Goal: Information Seeking & Learning: Learn about a topic

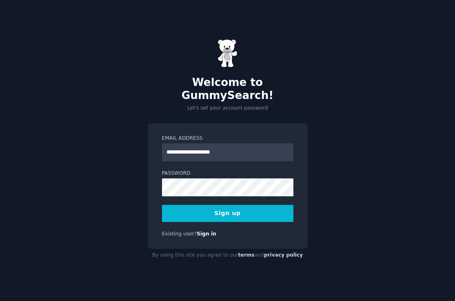
type input "**********"
click at [162, 205] on button "Sign up" at bounding box center [227, 213] width 131 height 17
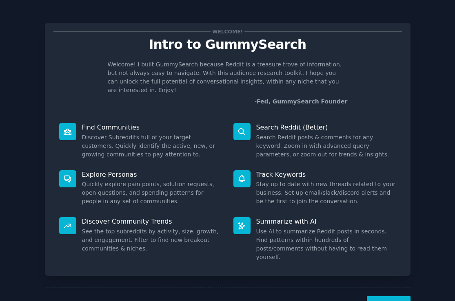
click at [392, 296] on button "Next" at bounding box center [388, 306] width 44 height 20
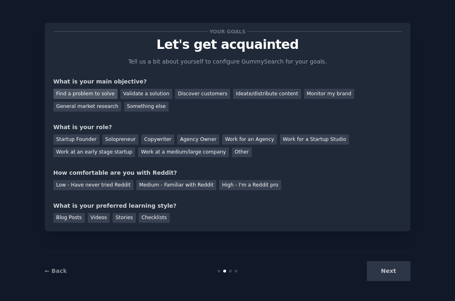
click at [100, 91] on div "Find a problem to solve" at bounding box center [85, 94] width 64 height 10
click at [131, 91] on div "Validate a solution" at bounding box center [146, 94] width 52 height 10
click at [97, 93] on div "Find a problem to solve" at bounding box center [85, 94] width 64 height 10
click at [187, 96] on div "Discover customers" at bounding box center [202, 94] width 55 height 10
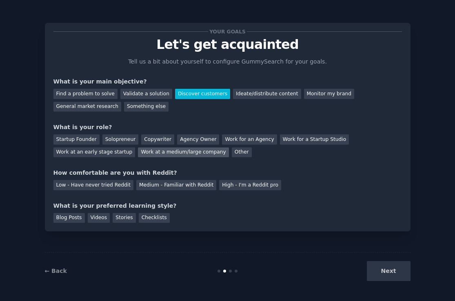
click at [162, 155] on div "Work at a medium/large company" at bounding box center [183, 153] width 91 height 10
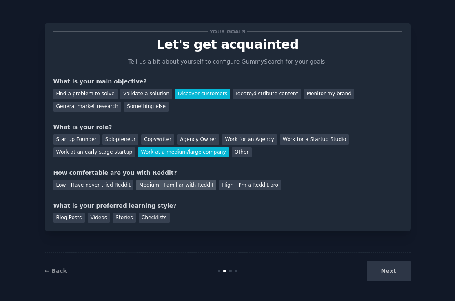
click at [166, 185] on div "Medium - Familiar with Reddit" at bounding box center [176, 185] width 80 height 10
click at [98, 216] on div "Videos" at bounding box center [99, 218] width 22 height 10
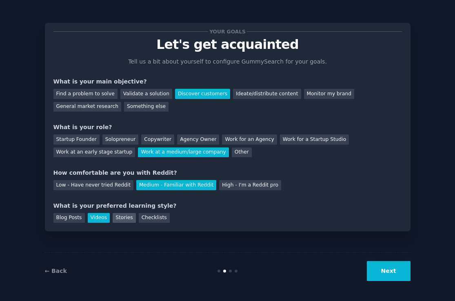
click at [121, 216] on div "Stories" at bounding box center [124, 218] width 23 height 10
click at [69, 221] on div "Blog Posts" at bounding box center [68, 218] width 31 height 10
click at [392, 270] on button "Next" at bounding box center [388, 271] width 44 height 20
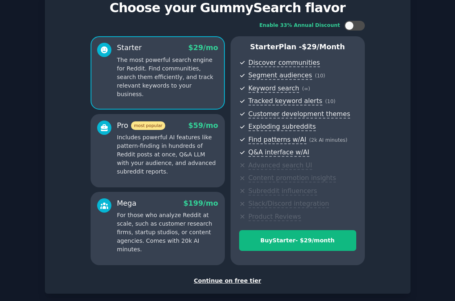
scroll to position [78, 0]
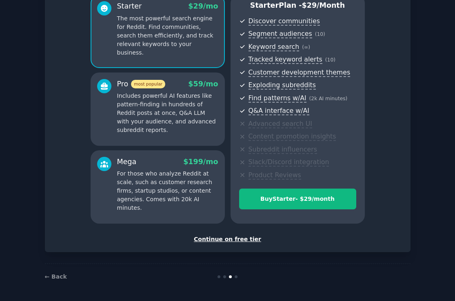
click at [219, 240] on div "Continue on free tier" at bounding box center [227, 239] width 348 height 9
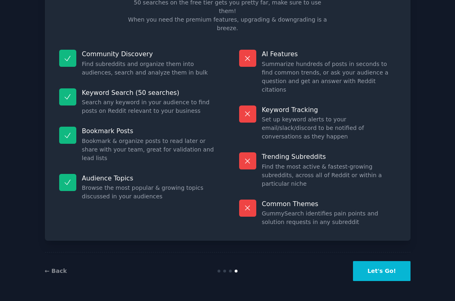
scroll to position [16, 0]
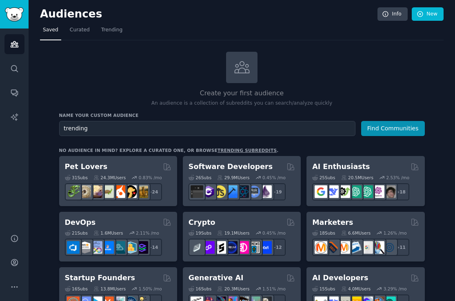
type input "trending"
click at [361, 121] on button "Find Communities" at bounding box center [393, 128] width 64 height 15
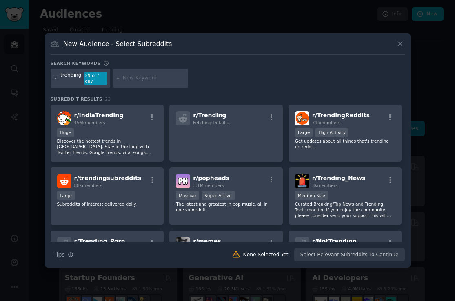
click at [400, 42] on icon at bounding box center [399, 44] width 9 height 9
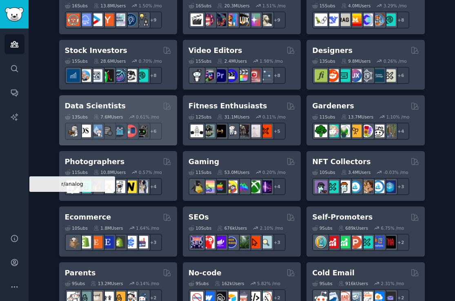
scroll to position [290, 0]
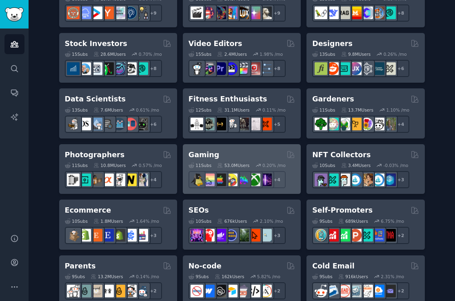
click at [219, 152] on div "Gaming" at bounding box center [241, 155] width 106 height 10
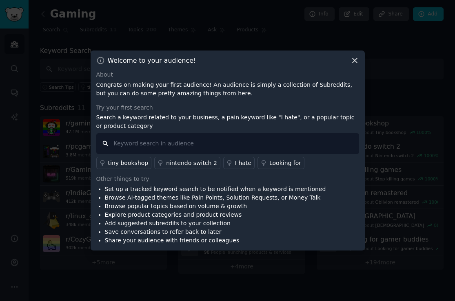
click at [210, 140] on input "text" at bounding box center [227, 143] width 263 height 21
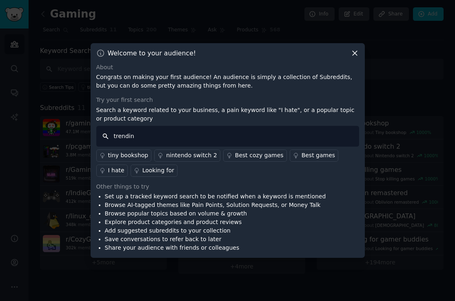
type input "trending"
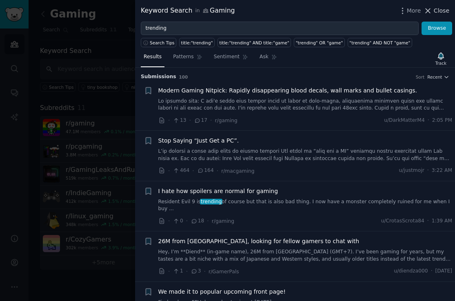
click at [440, 9] on span "Close" at bounding box center [440, 11] width 15 height 9
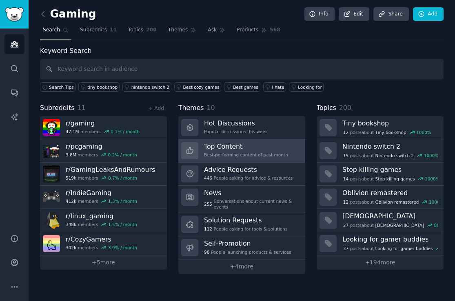
click at [240, 153] on div "Best-performing content of past month" at bounding box center [246, 155] width 84 height 6
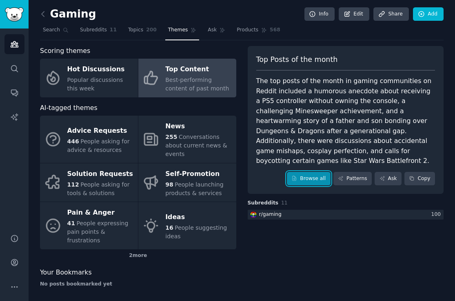
click at [317, 172] on link "Browse all" at bounding box center [309, 179] width 44 height 14
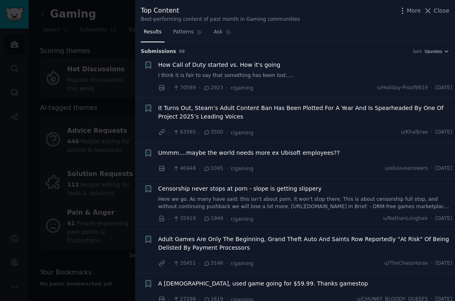
click at [322, 29] on div "Results Patterns Ask" at bounding box center [295, 34] width 320 height 17
click at [95, 185] on div at bounding box center [227, 150] width 455 height 301
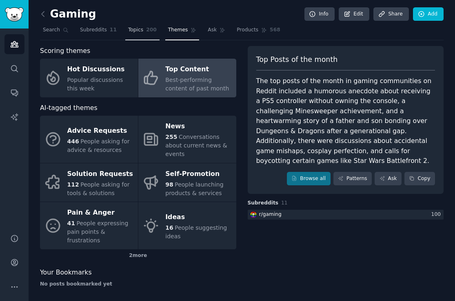
click at [136, 32] on span "Topics" at bounding box center [135, 29] width 15 height 7
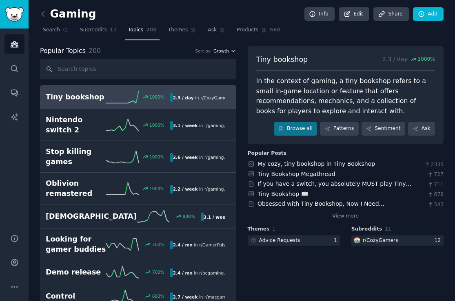
click at [226, 53] on span "Growth" at bounding box center [220, 51] width 15 height 6
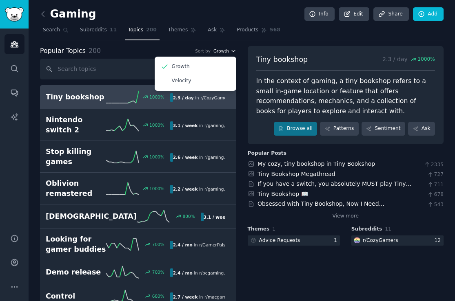
click at [226, 53] on span "Growth" at bounding box center [220, 51] width 15 height 6
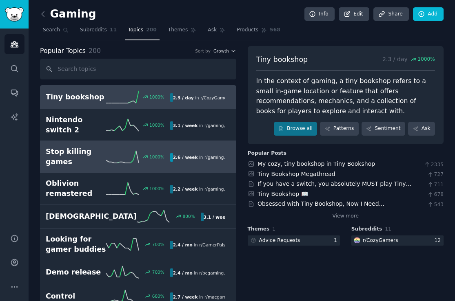
click at [93, 170] on link "Stop killing games 1000 % 2.6 / week in r/ gaming , r/ pcgaming" at bounding box center [138, 157] width 196 height 32
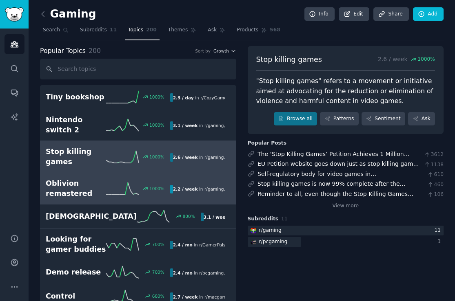
click at [81, 188] on h2 "Oblivion remastered" at bounding box center [76, 189] width 60 height 20
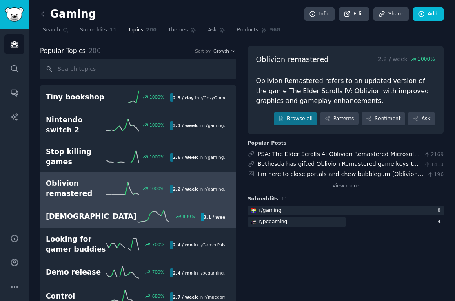
click at [75, 221] on div "Male 800 % 3.1 / week in r/ GamerPals , r/ XboxGamers" at bounding box center [138, 216] width 185 height 12
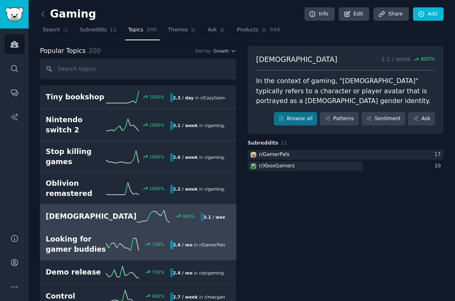
click at [79, 244] on h2 "Looking for gamer buddies" at bounding box center [76, 244] width 60 height 20
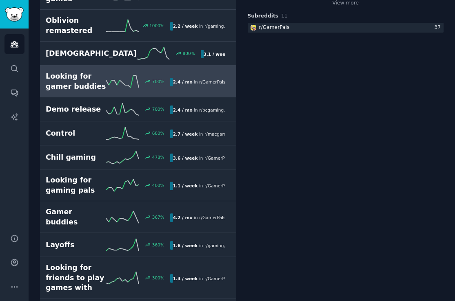
scroll to position [163, 0]
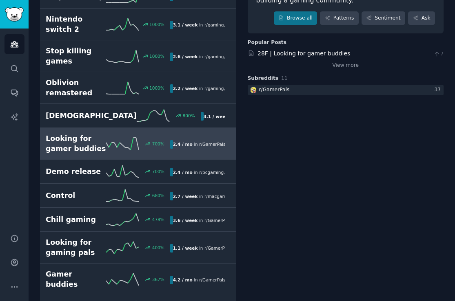
scroll to position [89, 0]
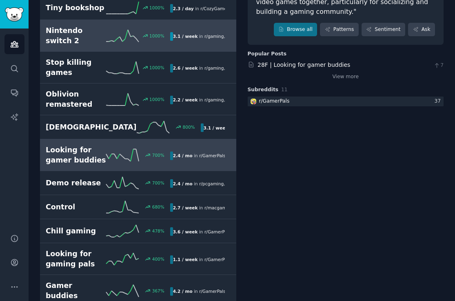
click at [91, 36] on h2 "Nintendo switch 2" at bounding box center [76, 36] width 60 height 20
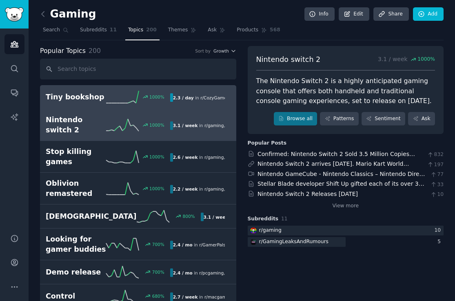
click at [85, 92] on h2 "Tiny bookshop" at bounding box center [76, 97] width 60 height 10
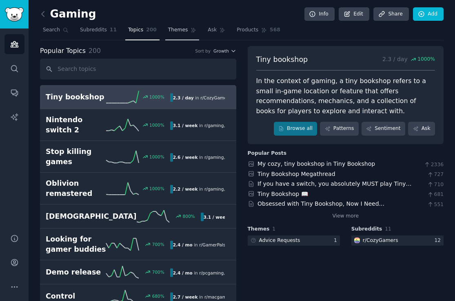
click at [177, 26] on link "Themes" at bounding box center [182, 32] width 34 height 17
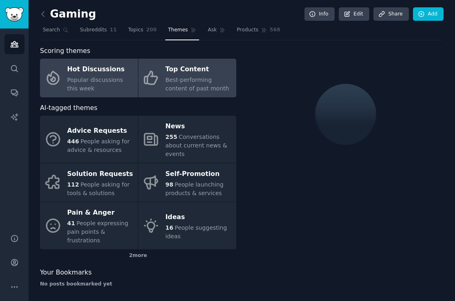
click at [191, 74] on div "Top Content" at bounding box center [198, 69] width 66 height 13
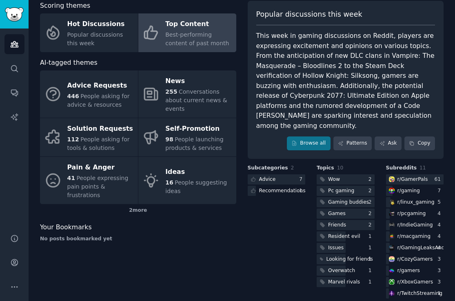
scroll to position [4, 0]
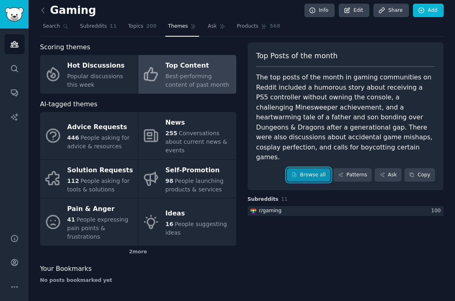
click at [306, 168] on link "Browse all" at bounding box center [309, 175] width 44 height 14
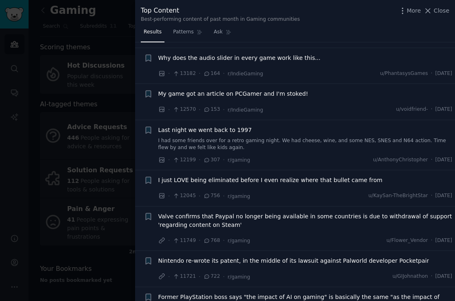
scroll to position [1006, 0]
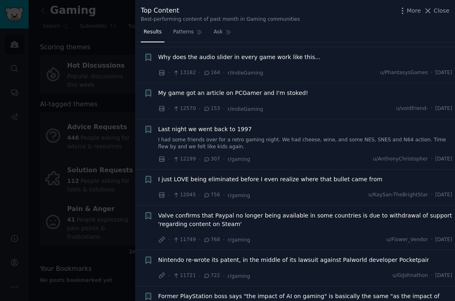
click at [104, 137] on div at bounding box center [227, 150] width 455 height 301
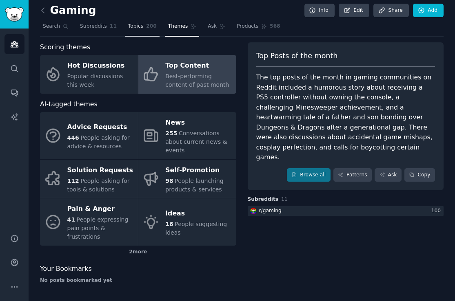
click at [146, 26] on span "200" at bounding box center [151, 26] width 11 height 7
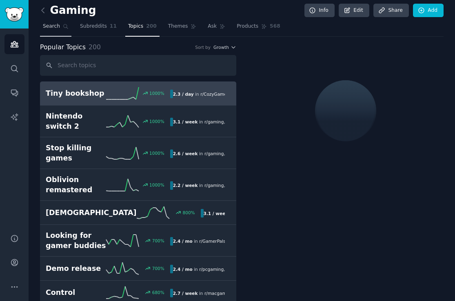
click at [54, 20] on link "Search" at bounding box center [55, 28] width 31 height 17
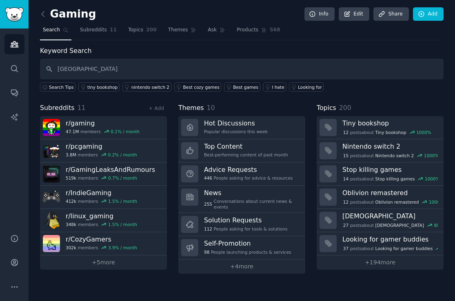
type input "gulf south"
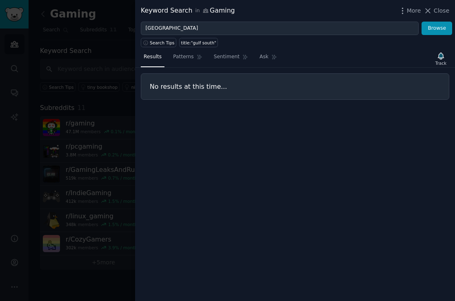
click at [99, 59] on div at bounding box center [227, 150] width 455 height 301
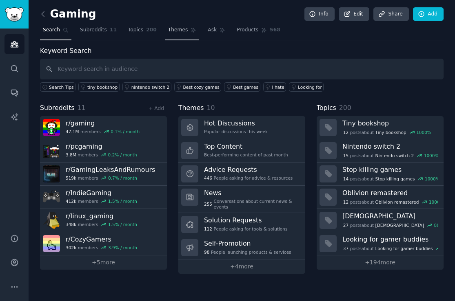
click at [176, 32] on span "Themes" at bounding box center [178, 29] width 20 height 7
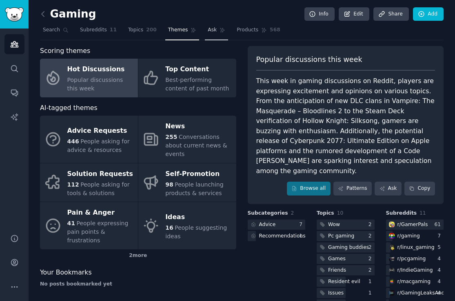
click at [219, 29] on icon at bounding box center [222, 30] width 6 height 6
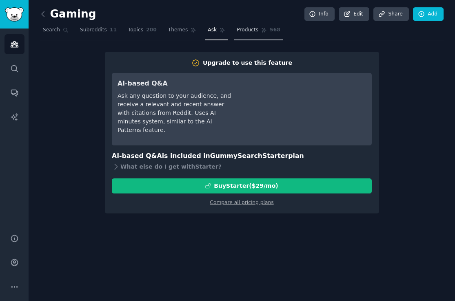
click at [247, 26] on link "Products 568" at bounding box center [258, 32] width 49 height 17
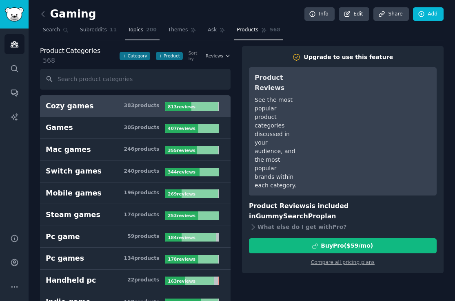
click at [139, 32] on span "Topics" at bounding box center [135, 29] width 15 height 7
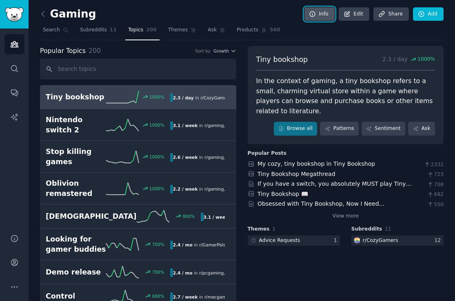
click at [325, 17] on link "Info" at bounding box center [319, 14] width 30 height 14
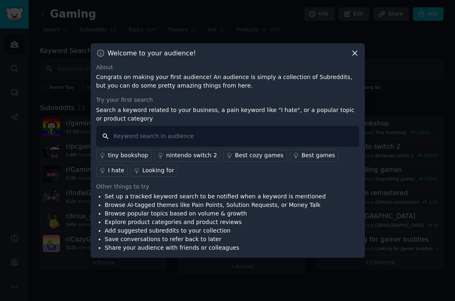
click at [228, 138] on input "text" at bounding box center [227, 136] width 263 height 21
type input "i hate"
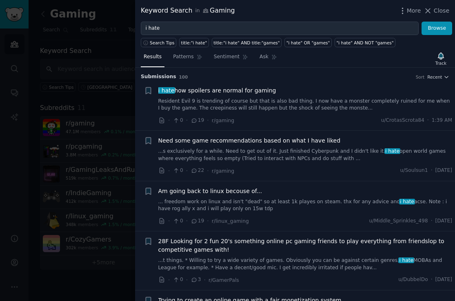
click at [89, 83] on div at bounding box center [227, 150] width 455 height 301
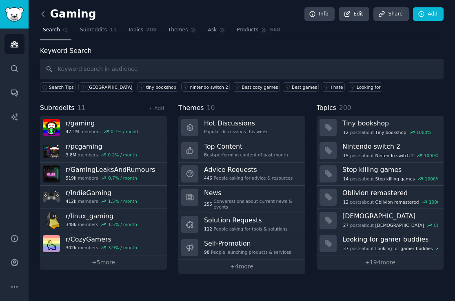
click at [44, 15] on icon at bounding box center [43, 14] width 9 height 9
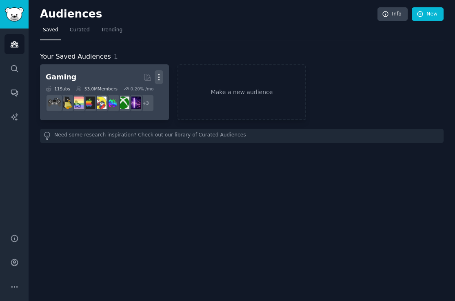
click at [159, 76] on icon "button" at bounding box center [159, 77] width 9 height 9
click at [136, 96] on p "Delete" at bounding box center [136, 94] width 19 height 9
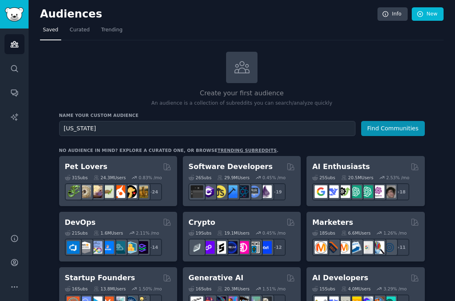
type input "louisiana"
click at [361, 121] on button "Find Communities" at bounding box center [393, 128] width 64 height 15
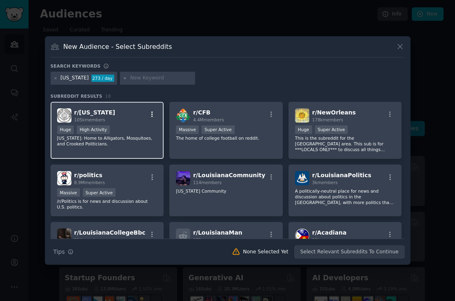
click at [152, 115] on icon "button" at bounding box center [151, 114] width 7 height 7
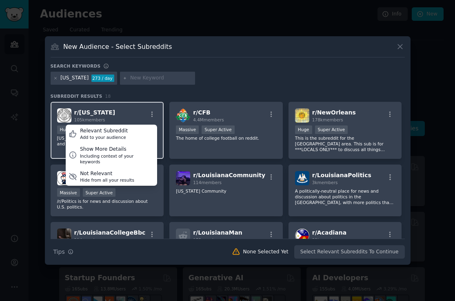
click at [123, 117] on div "r/ Louisiana 105k members Relevant Subreddit Add to your audience Show More Det…" at bounding box center [107, 115] width 100 height 14
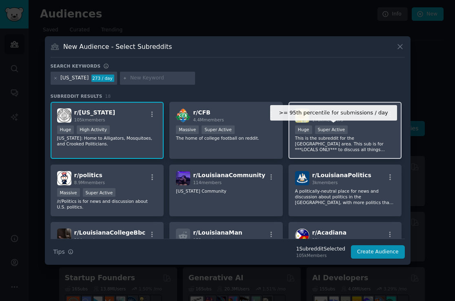
click at [331, 130] on div "Super Active" at bounding box center [331, 130] width 33 height 9
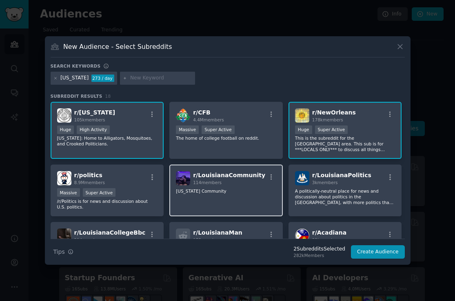
click at [243, 186] on div "r/ LouisianaCommunity 114 members Louisiana Community" at bounding box center [225, 191] width 113 height 52
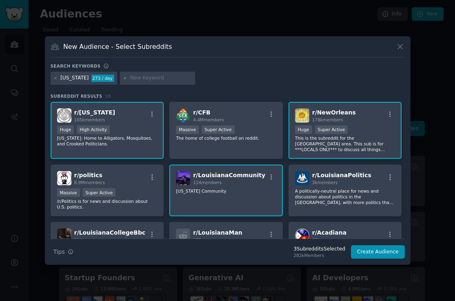
click at [135, 79] on input "text" at bounding box center [161, 78] width 62 height 7
type input "new orleans"
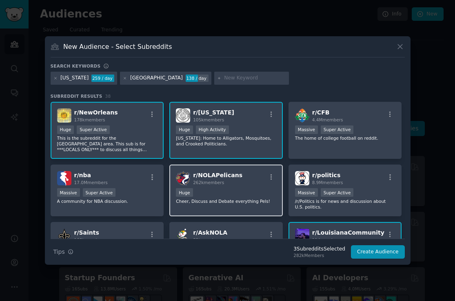
click at [256, 180] on div "r/ NOLAPelicans 262k members" at bounding box center [226, 178] width 100 height 14
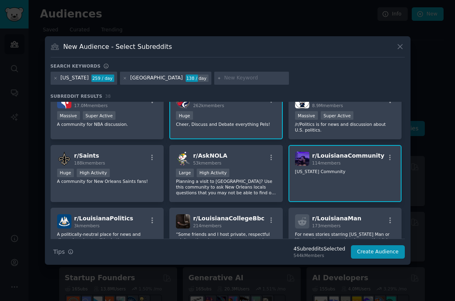
scroll to position [87, 0]
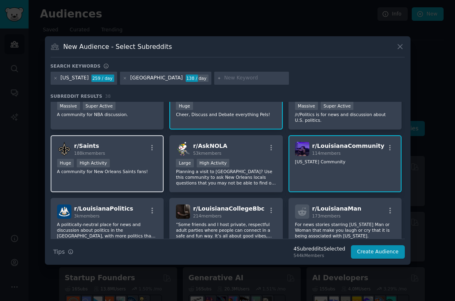
click at [126, 146] on div "r/ Saints 188k members" at bounding box center [107, 149] width 100 height 14
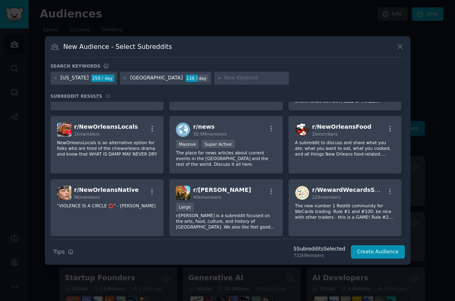
scroll to position [276, 0]
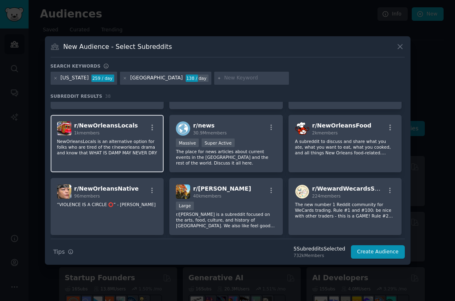
click at [144, 158] on div "r/ NewOrleansLocals 1k members NewOrleansLocals is an alternative option for fo…" at bounding box center [107, 143] width 113 height 57
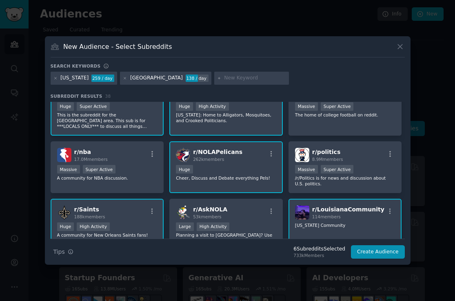
scroll to position [0, 0]
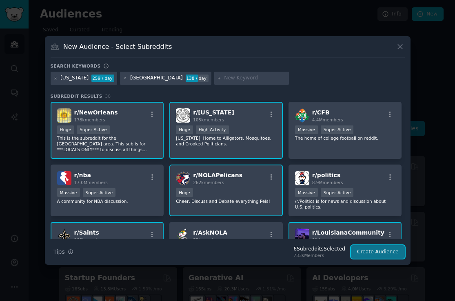
click at [374, 253] on button "Create Audience" at bounding box center [378, 252] width 54 height 14
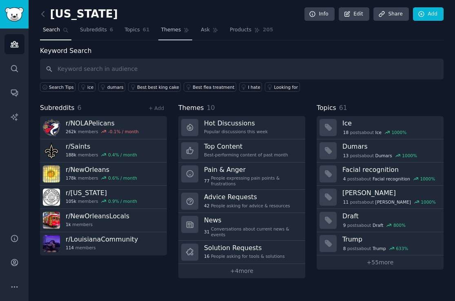
click at [166, 26] on span "Themes" at bounding box center [171, 29] width 20 height 7
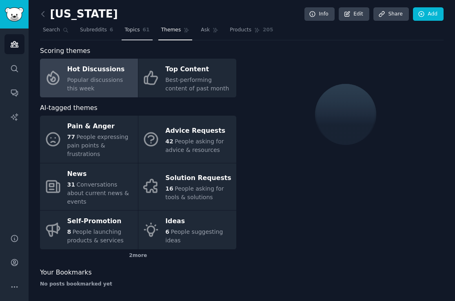
click at [130, 27] on span "Topics" at bounding box center [131, 29] width 15 height 7
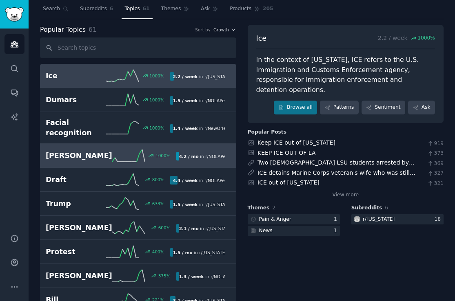
scroll to position [20, 0]
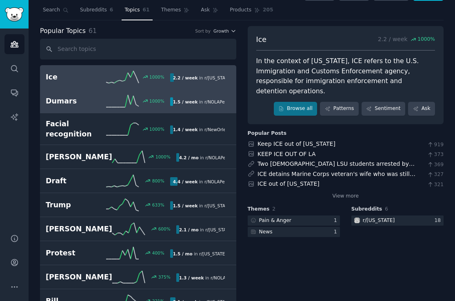
click at [75, 103] on h2 "Dumars" at bounding box center [76, 101] width 60 height 10
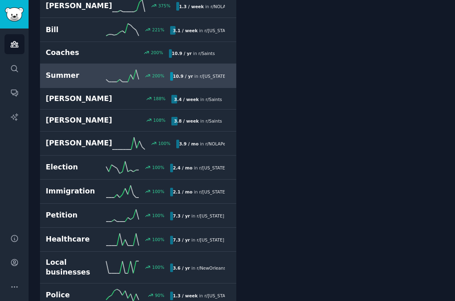
scroll to position [298, 0]
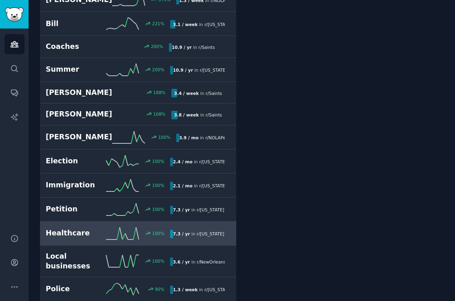
click at [82, 228] on h2 "Healthcare" at bounding box center [76, 233] width 60 height 10
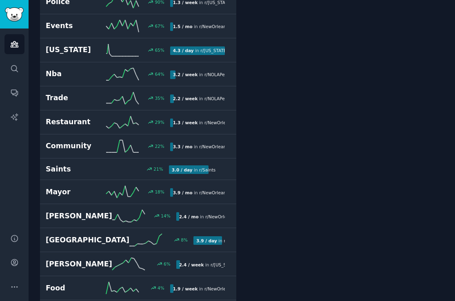
scroll to position [587, 0]
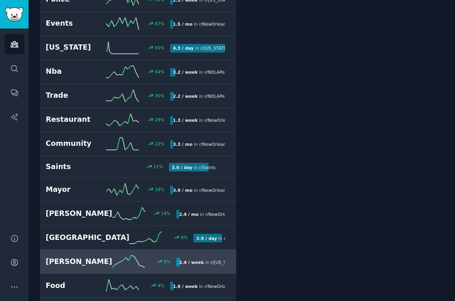
click at [74, 257] on h2 "Landry" at bounding box center [79, 262] width 66 height 10
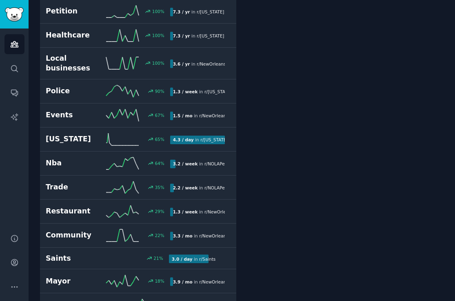
scroll to position [512, 0]
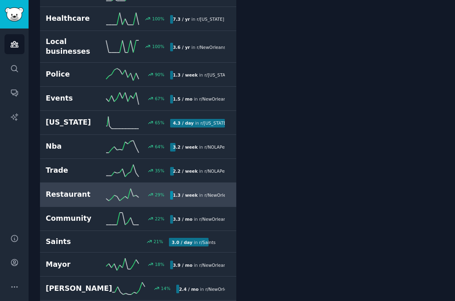
click at [79, 190] on h2 "Restaurant" at bounding box center [76, 195] width 60 height 10
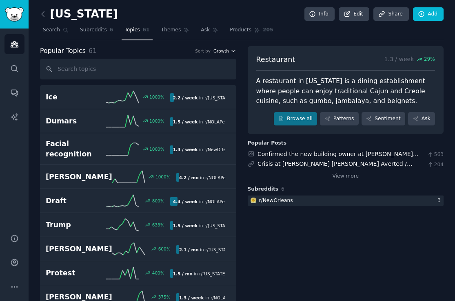
click at [232, 51] on icon "button" at bounding box center [233, 51] width 6 height 6
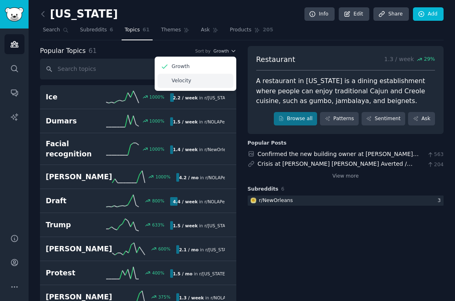
click at [199, 79] on div "Velocity" at bounding box center [195, 81] width 76 height 14
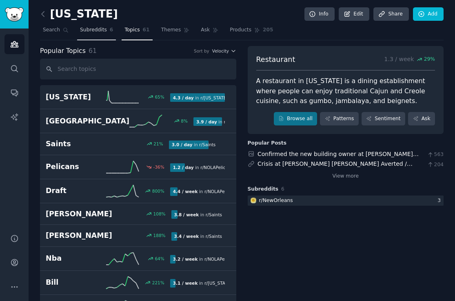
click at [86, 28] on span "Subreddits" at bounding box center [93, 29] width 27 height 7
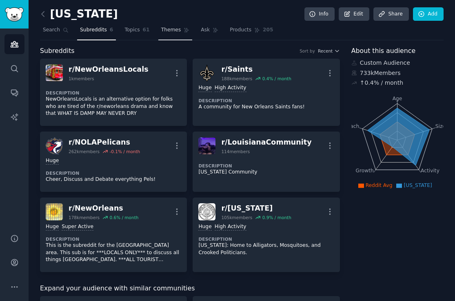
click at [172, 30] on span "Themes" at bounding box center [171, 29] width 20 height 7
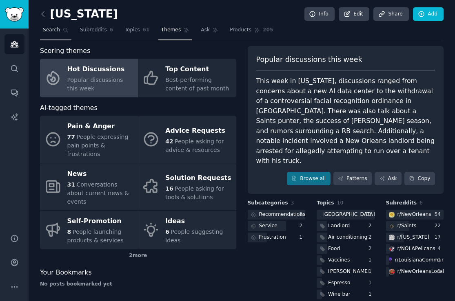
click at [48, 26] on span "Search" at bounding box center [51, 29] width 17 height 7
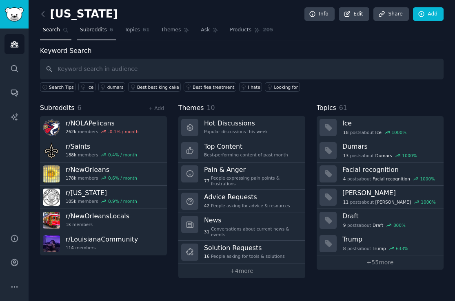
click at [95, 30] on span "Subreddits" at bounding box center [93, 29] width 27 height 7
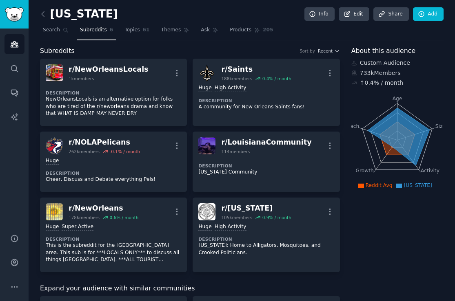
click at [51, 17] on h2 "louisiana" at bounding box center [79, 14] width 78 height 13
click at [46, 17] on icon at bounding box center [43, 14] width 9 height 9
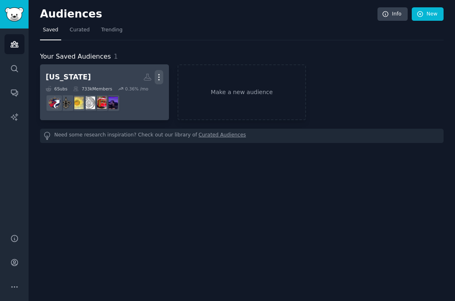
click at [157, 77] on icon "button" at bounding box center [159, 77] width 9 height 9
click at [168, 114] on link "louisiana Custom Audience More View Delete 6 Sub s 733k Members 0.36 % /mo" at bounding box center [104, 92] width 129 height 56
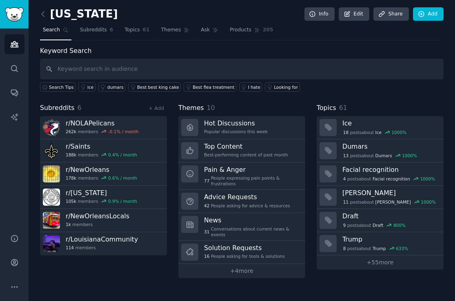
click at [38, 16] on div "louisiana Info Edit Share Add Search Subreddits 6 Topics 61 Themes Ask Products…" at bounding box center [242, 150] width 426 height 301
click at [43, 16] on icon at bounding box center [43, 14] width 9 height 9
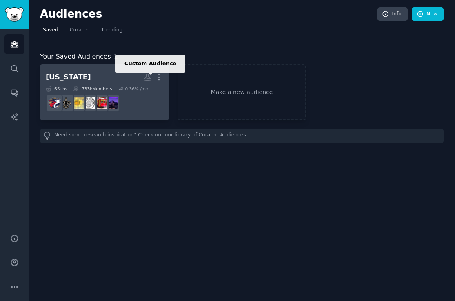
click at [147, 78] on icon at bounding box center [147, 77] width 9 height 9
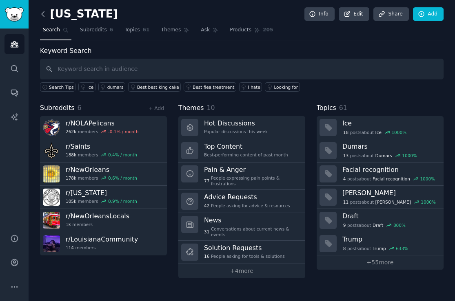
click at [45, 13] on icon at bounding box center [43, 14] width 9 height 9
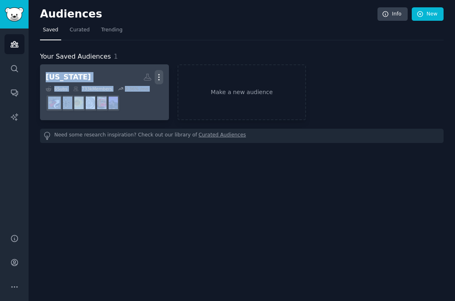
click at [159, 77] on icon "button" at bounding box center [159, 77] width 9 height 9
click at [136, 79] on p "View" at bounding box center [133, 80] width 13 height 9
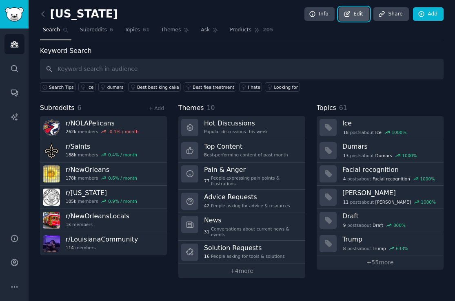
click at [352, 16] on link "Edit" at bounding box center [353, 14] width 31 height 14
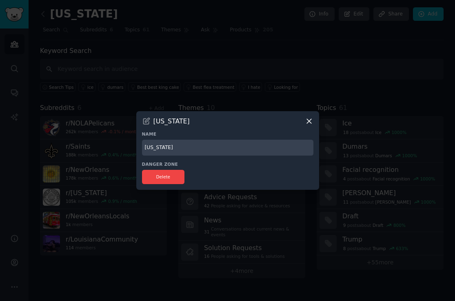
click at [311, 119] on icon at bounding box center [309, 121] width 9 height 9
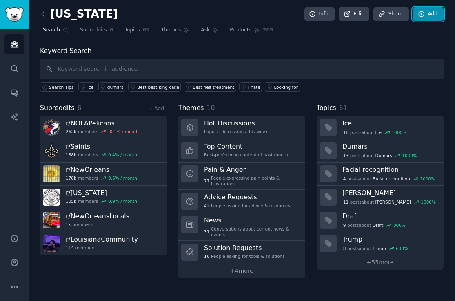
click at [424, 20] on link "Add" at bounding box center [428, 14] width 31 height 14
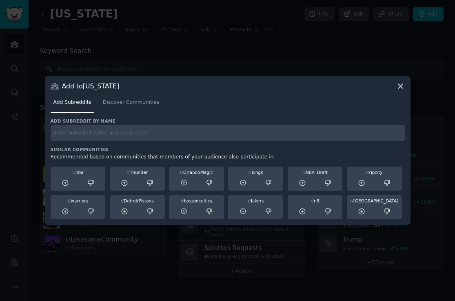
click at [89, 134] on input "text" at bounding box center [228, 133] width 354 height 16
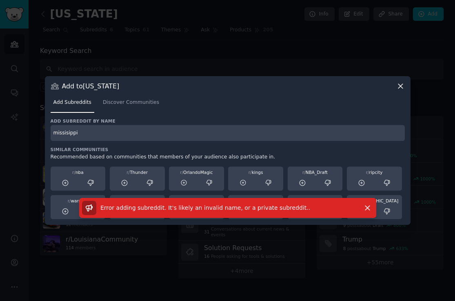
click at [91, 136] on input "missisippi" at bounding box center [228, 133] width 354 height 16
type input "mississippi"
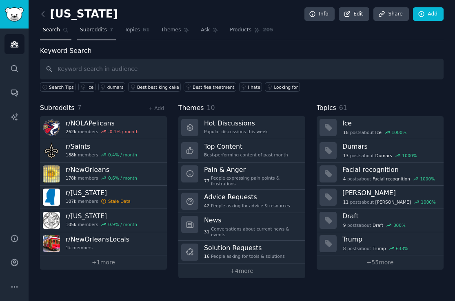
click at [105, 33] on span "Subreddits" at bounding box center [93, 29] width 27 height 7
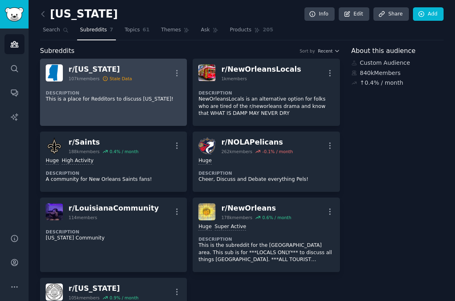
click at [124, 78] on div "Stale Data" at bounding box center [120, 79] width 22 height 6
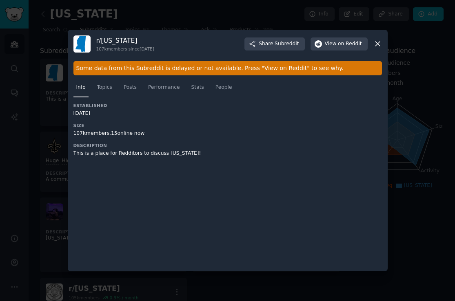
click at [378, 43] on icon at bounding box center [377, 44] width 4 height 4
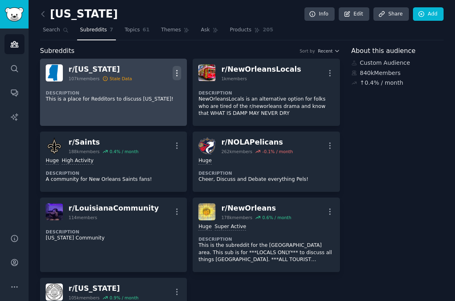
click at [176, 72] on icon "button" at bounding box center [176, 73] width 9 height 9
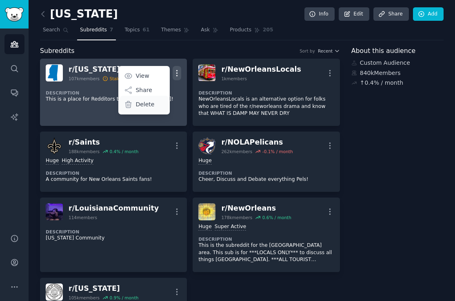
click at [147, 103] on p "Delete" at bounding box center [144, 104] width 19 height 9
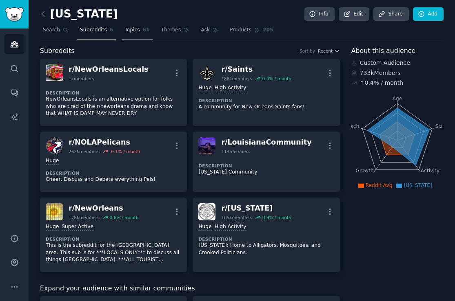
click at [141, 33] on link "Topics 61" at bounding box center [136, 32] width 31 height 17
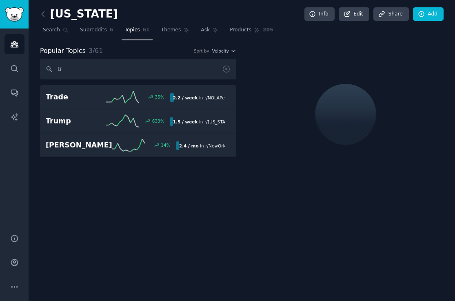
type input "t"
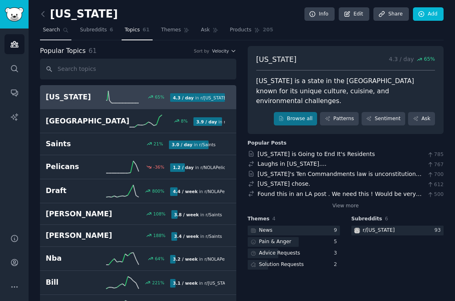
click at [55, 29] on span "Search" at bounding box center [51, 29] width 17 height 7
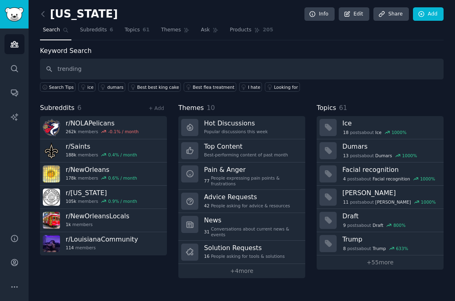
type input "trending"
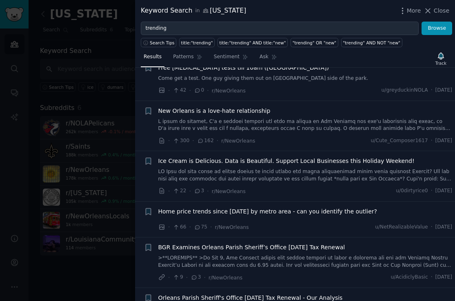
scroll to position [133, 0]
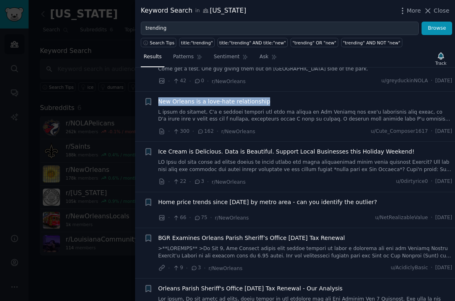
click at [196, 101] on span "New Orleans is a love-hate relationship" at bounding box center [214, 101] width 112 height 9
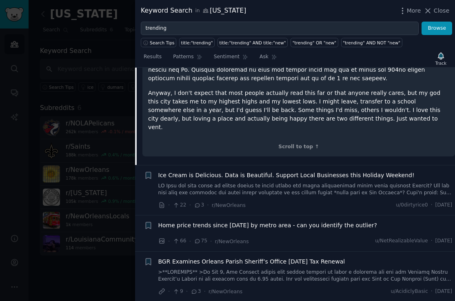
scroll to position [842, 0]
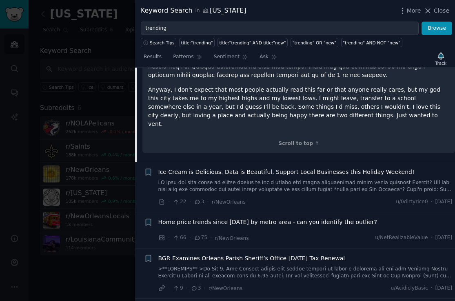
click at [97, 249] on div at bounding box center [227, 150] width 455 height 301
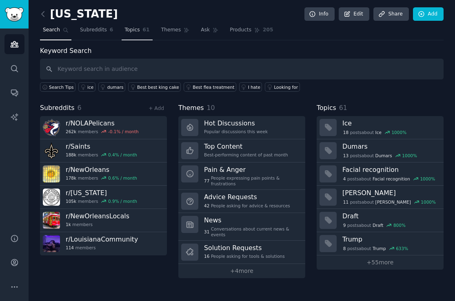
click at [125, 29] on span "Topics" at bounding box center [131, 29] width 15 height 7
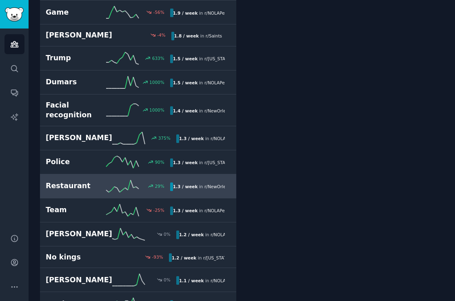
scroll to position [572, 0]
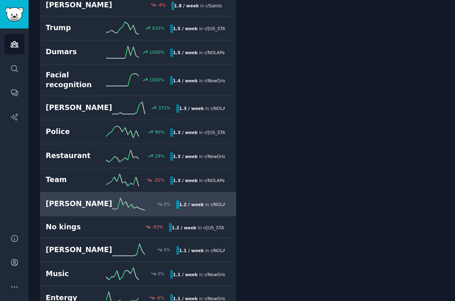
click at [87, 222] on h2 "No kings" at bounding box center [77, 227] width 62 height 10
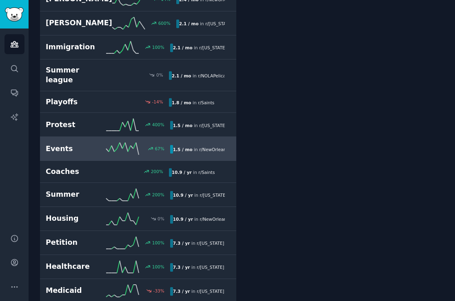
scroll to position [1207, 0]
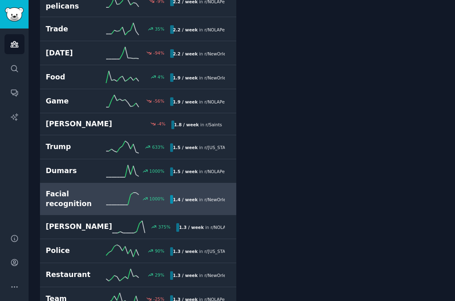
click at [80, 192] on h2 "Facial recognition" at bounding box center [76, 199] width 60 height 20
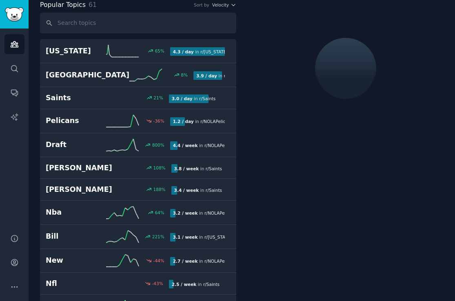
scroll to position [46, 0]
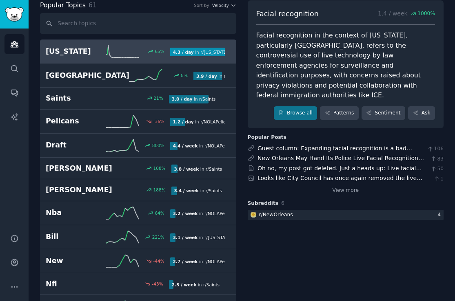
click at [84, 59] on link "Louisiana 65 % 4.3 / day in r/ Louisiana" at bounding box center [138, 52] width 196 height 24
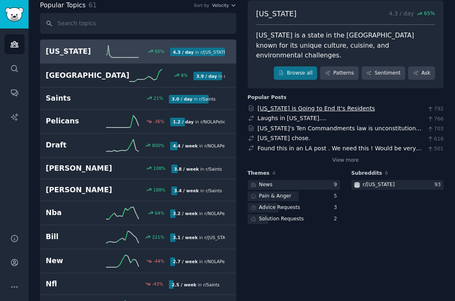
click at [333, 105] on link "Louisiana is Going to End It's Residents" at bounding box center [315, 108] width 117 height 7
click at [296, 145] on link "Found this in an LA post . We need this ! Would be very fitting for Louisiana" at bounding box center [339, 152] width 164 height 15
click at [349, 157] on link "View more" at bounding box center [345, 160] width 26 height 7
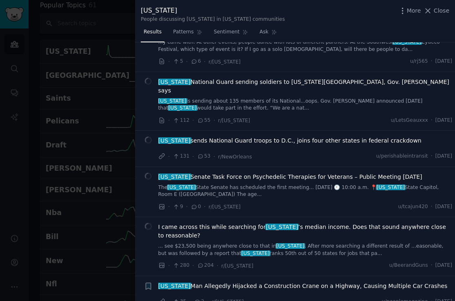
scroll to position [345, 0]
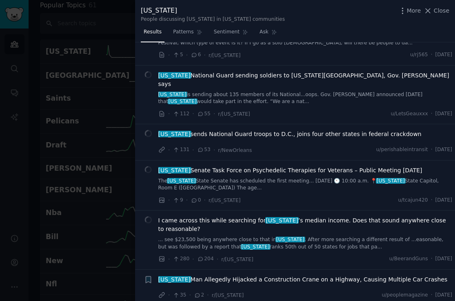
click at [99, 169] on div at bounding box center [227, 150] width 455 height 301
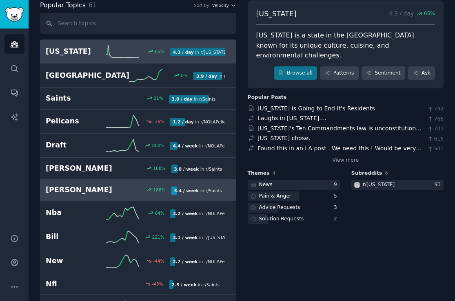
click at [108, 194] on div "Dennis allen 188 % 3.4 / week in r/ Saints" at bounding box center [138, 190] width 185 height 10
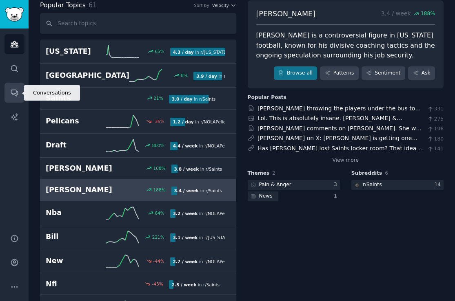
click at [18, 95] on icon "Sidebar" at bounding box center [14, 92] width 9 height 9
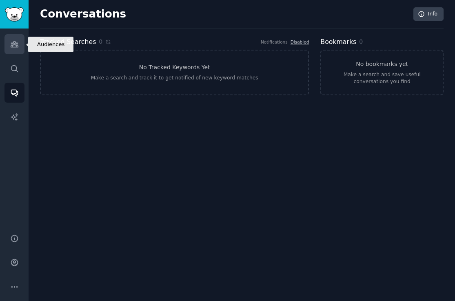
click at [15, 41] on icon "Sidebar" at bounding box center [14, 44] width 9 height 9
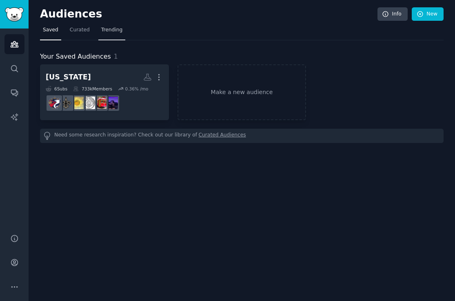
click at [108, 26] on link "Trending" at bounding box center [111, 32] width 27 height 17
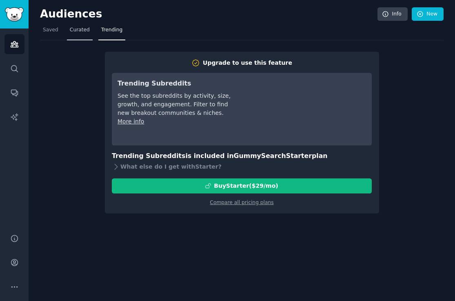
click at [72, 29] on span "Curated" at bounding box center [80, 29] width 20 height 7
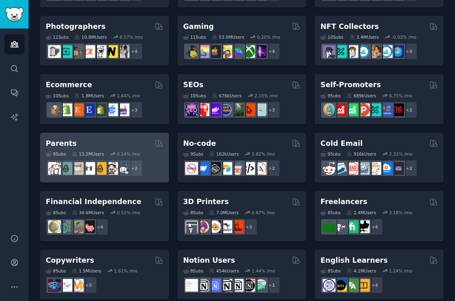
scroll to position [333, 0]
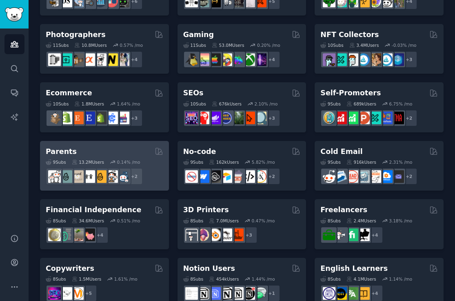
click at [98, 150] on div "Parents" at bounding box center [104, 152] width 117 height 10
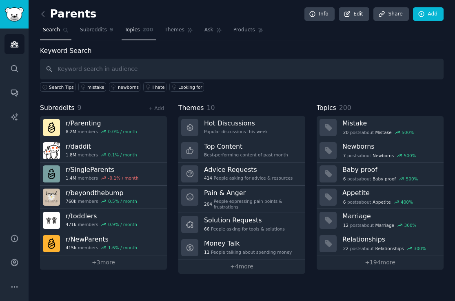
click at [145, 34] on link "Topics 200" at bounding box center [138, 32] width 34 height 17
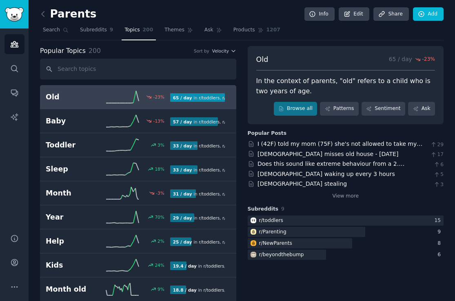
click at [112, 95] on icon at bounding box center [122, 97] width 33 height 12
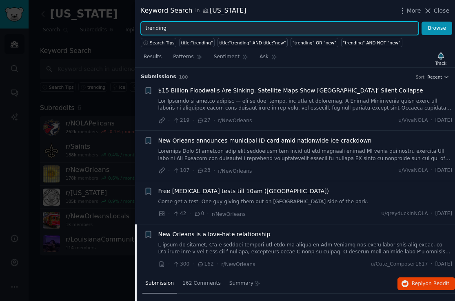
click at [174, 28] on input "trending" at bounding box center [280, 29] width 278 height 14
type input "t"
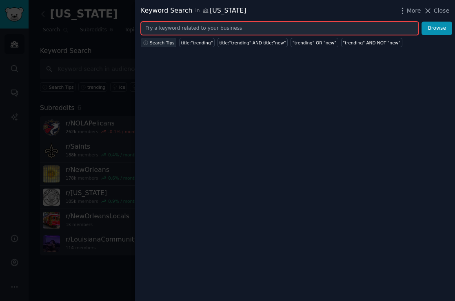
click at [161, 41] on span "Search Tips" at bounding box center [162, 43] width 25 height 6
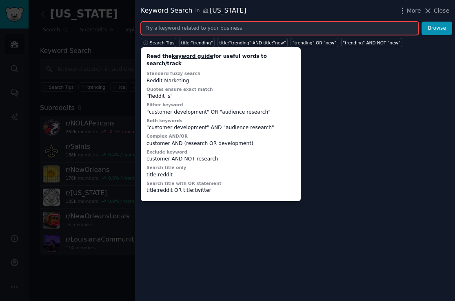
click at [191, 31] on input "text" at bounding box center [280, 29] width 278 height 14
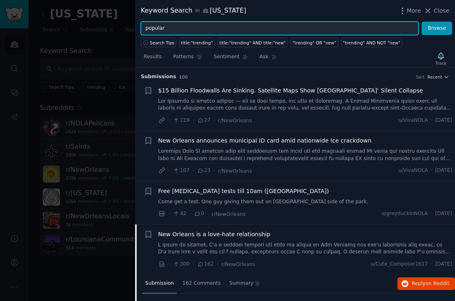
type input "popular"
click at [421, 22] on button "Browse" at bounding box center [436, 29] width 31 height 14
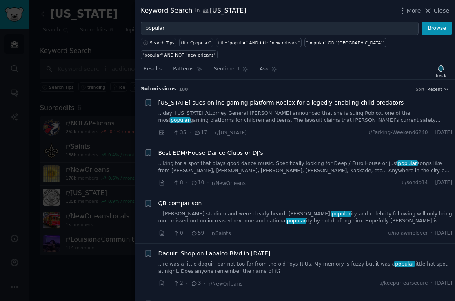
click at [182, 149] on span "Best EDM/House Dance Clubs or DJ's" at bounding box center [210, 153] width 105 height 9
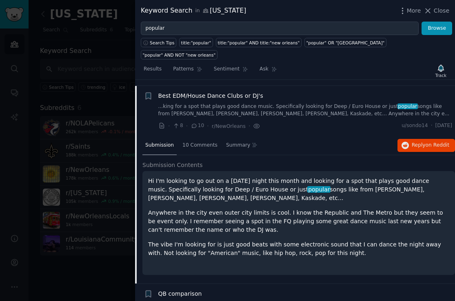
scroll to position [63, 0]
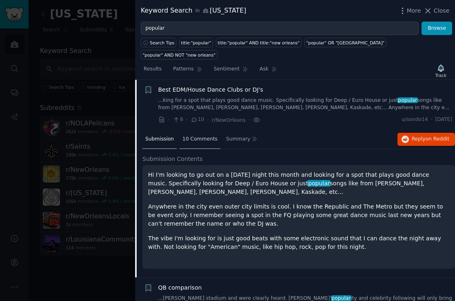
click at [199, 136] on span "10 Comments" at bounding box center [199, 139] width 35 height 7
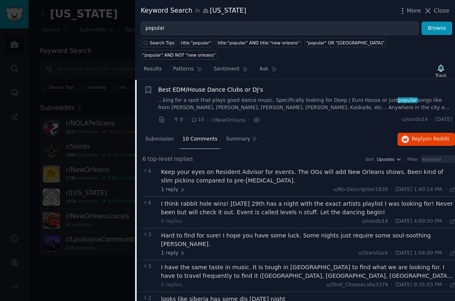
click at [274, 263] on div "I have the same taste in music. It is tough in New Orleans to find what we are …" at bounding box center [308, 271] width 294 height 17
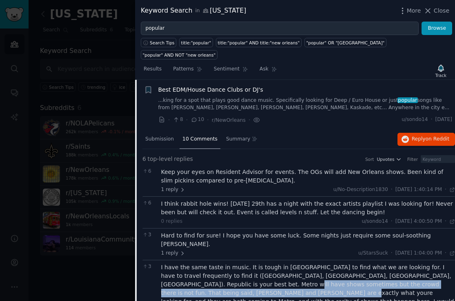
drag, startPoint x: 232, startPoint y: 263, endPoint x: 242, endPoint y: 272, distance: 14.2
click at [242, 272] on div "I have the same taste in music. It is tough in New Orleans to find what we are …" at bounding box center [308, 293] width 294 height 60
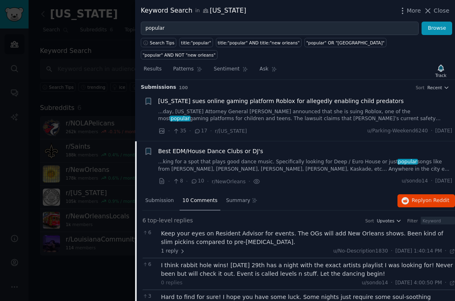
scroll to position [0, 0]
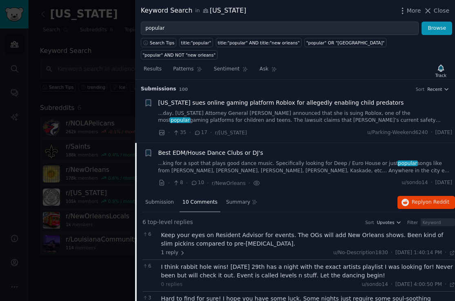
click at [233, 149] on span "Best EDM/House Dance Clubs or DJ's" at bounding box center [210, 153] width 105 height 9
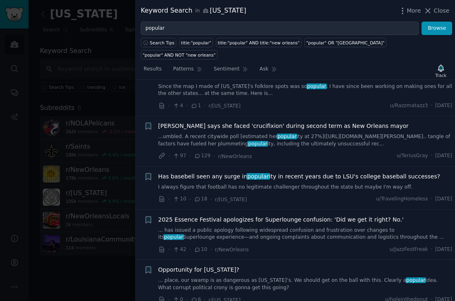
scroll to position [376, 0]
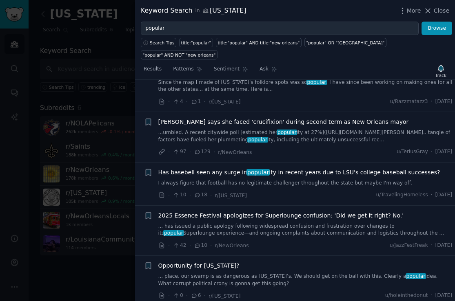
click at [231, 168] on span "Has basebell seen any surge in popular ity in recent years due to LSU's college…" at bounding box center [299, 172] width 282 height 9
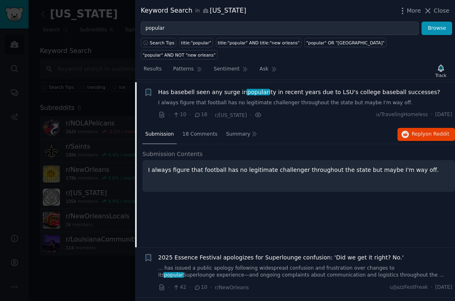
scroll to position [459, 0]
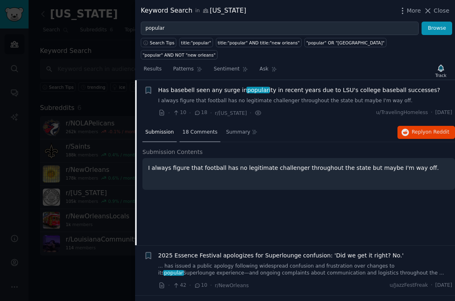
click at [200, 129] on span "18 Comments" at bounding box center [199, 132] width 35 height 7
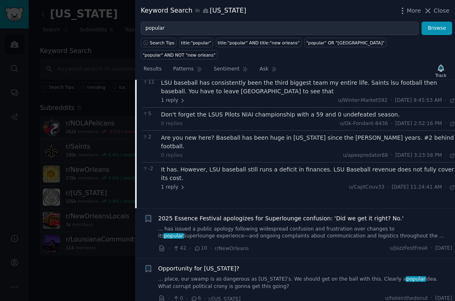
scroll to position [599, 0]
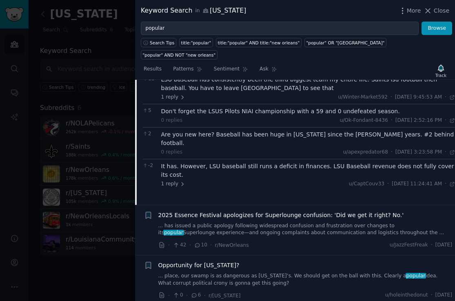
click at [249, 211] on span "2025 Essence Festival apologizes for Superlounge confusion: 'Did we get it righ…" at bounding box center [280, 215] width 245 height 9
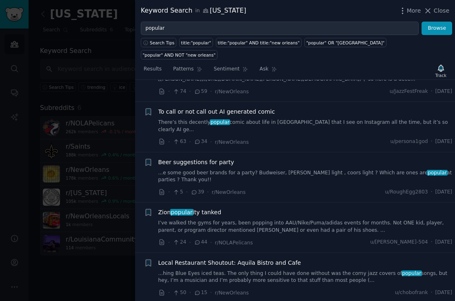
scroll to position [1204, 0]
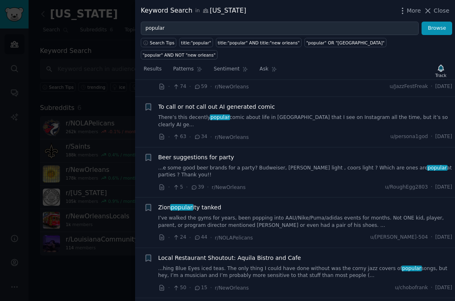
click at [260, 215] on link "I’ve walked the gyms for years, been popping into AAU/Nike/Puma/adidas events f…" at bounding box center [305, 222] width 294 height 14
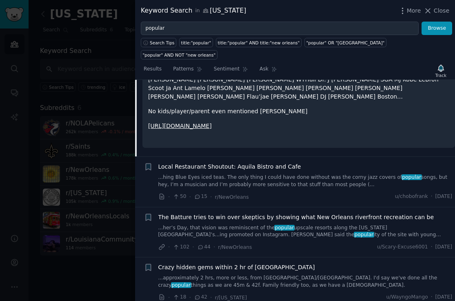
scroll to position [893, 0]
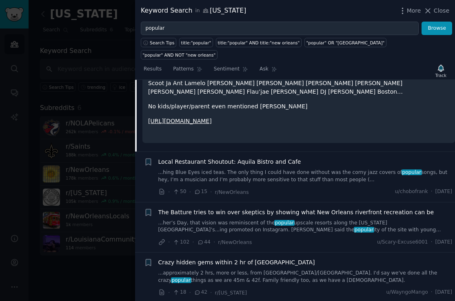
click at [271, 158] on div "Local Restaurant Shoutout: Aquila Bistro and Cafe ...hing Blue Eyes iced teas. …" at bounding box center [305, 171] width 294 height 26
click at [271, 158] on span "Local Restaurant Shoutout: Aquila Bistro and Cafe" at bounding box center [229, 162] width 143 height 9
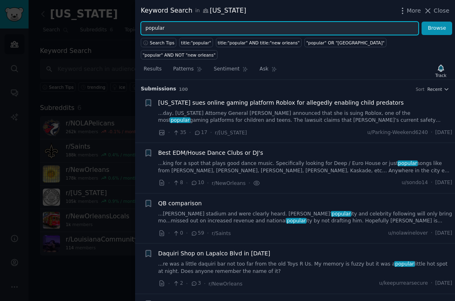
click at [202, 30] on input "popular" at bounding box center [280, 29] width 278 height 14
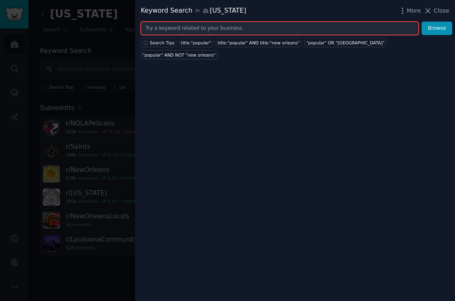
click at [421, 22] on button "Browse" at bounding box center [436, 29] width 31 height 14
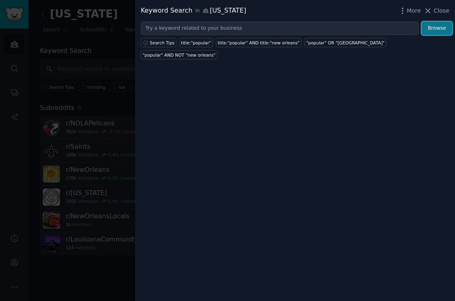
click at [427, 28] on button "Browse" at bounding box center [436, 29] width 31 height 14
click at [125, 269] on div at bounding box center [227, 150] width 455 height 301
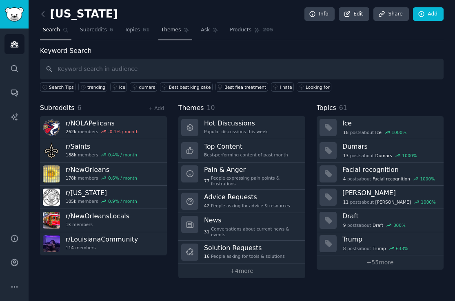
click at [168, 33] on span "Themes" at bounding box center [171, 29] width 20 height 7
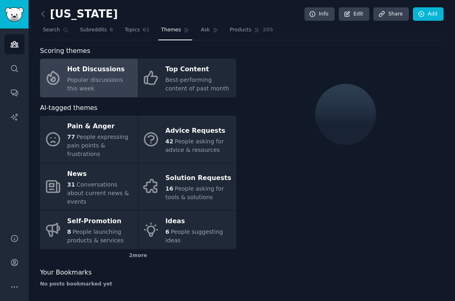
click at [102, 84] on div "Popular discussions this week" at bounding box center [100, 84] width 66 height 17
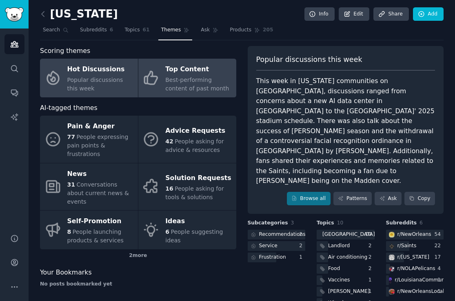
click at [171, 86] on span "Best-performing content of past month" at bounding box center [197, 84] width 64 height 15
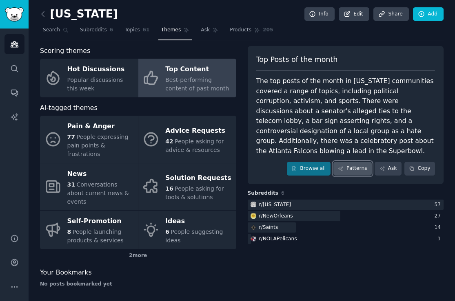
click at [345, 166] on link "Patterns" at bounding box center [352, 169] width 38 height 14
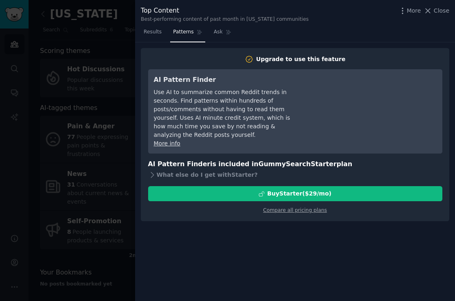
click at [105, 226] on div at bounding box center [227, 150] width 455 height 301
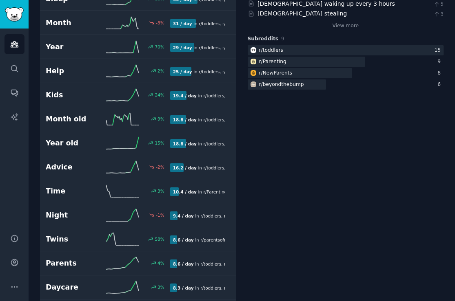
scroll to position [174, 0]
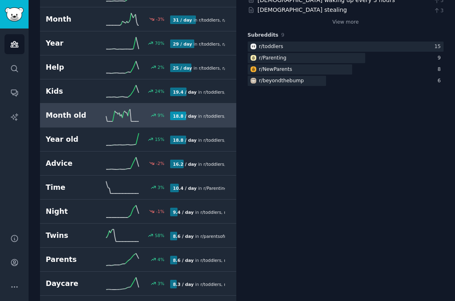
click at [99, 113] on h2 "Month old" at bounding box center [76, 115] width 60 height 10
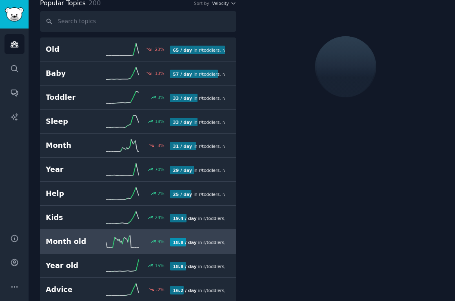
scroll to position [46, 0]
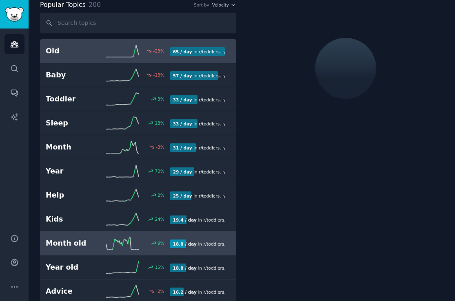
scroll to position [46, 0]
